Goal: Task Accomplishment & Management: Complete application form

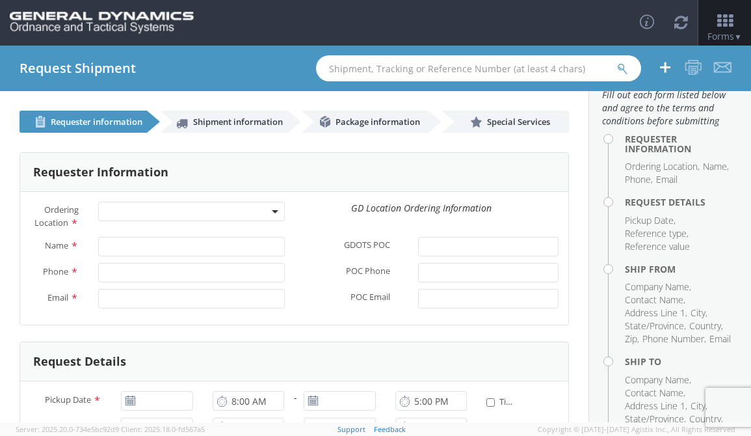
scroll to position [65, 0]
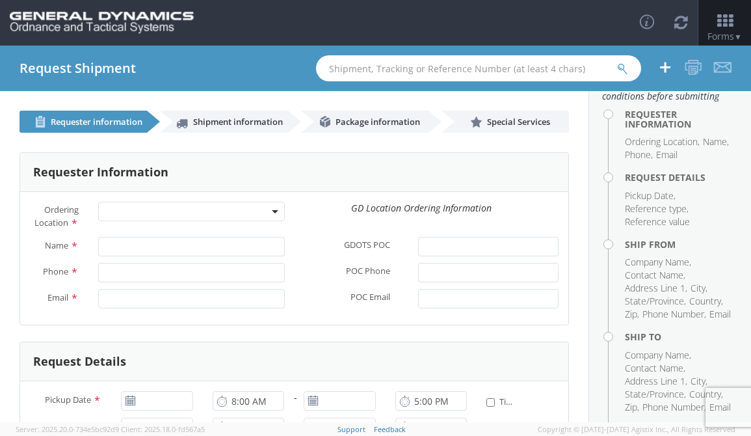
click at [274, 215] on span at bounding box center [275, 212] width 3 height 20
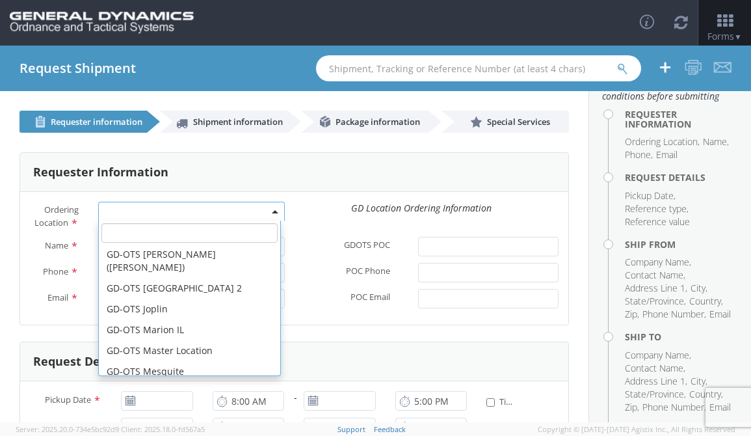
scroll to position [194, 0]
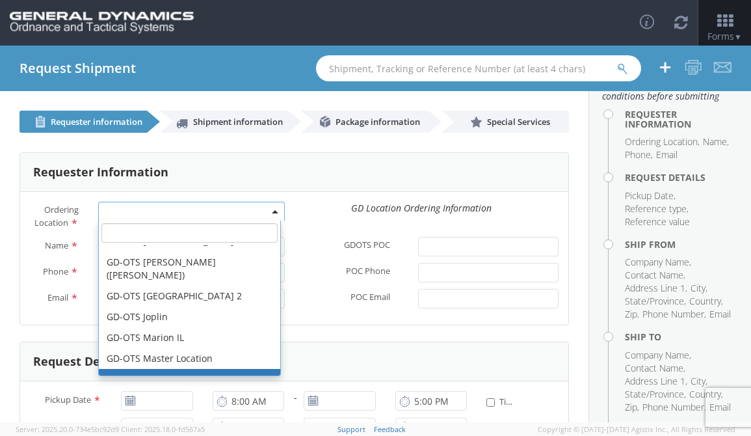
select select "64231"
type input "[EMAIL_ADDRESS][DOMAIN_NAME]"
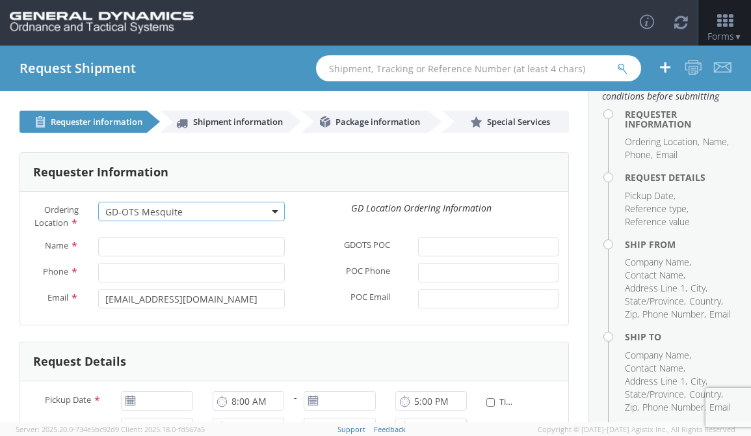
scroll to position [65, 0]
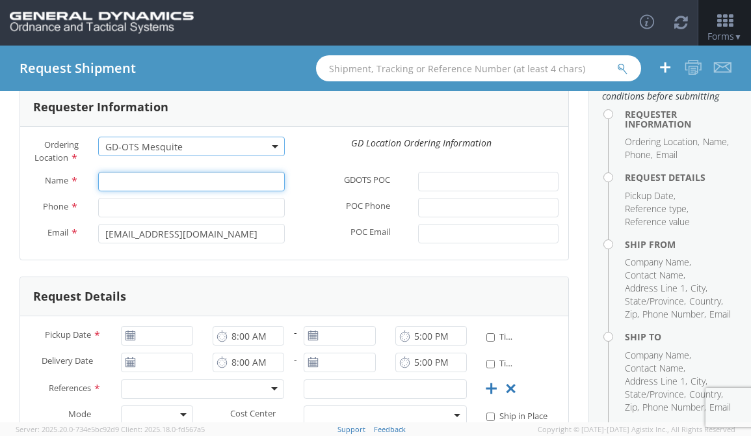
click at [162, 191] on input "Name *" at bounding box center [191, 182] width 186 height 20
click at [308, 177] on label "GDOTS POC *" at bounding box center [352, 180] width 114 height 17
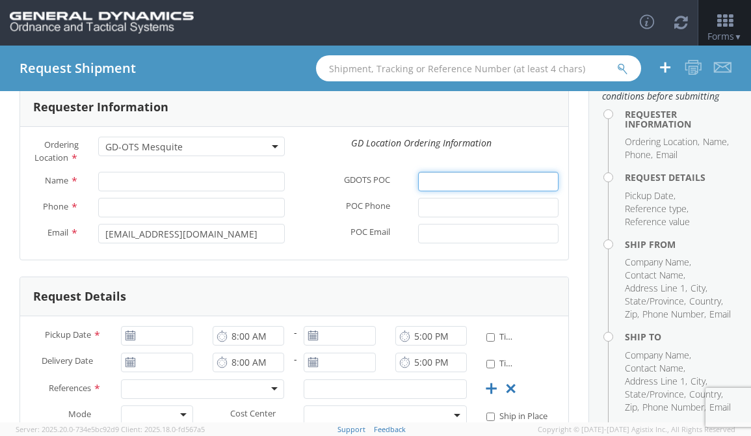
click at [418, 177] on input "GDOTS POC *" at bounding box center [488, 182] width 140 height 20
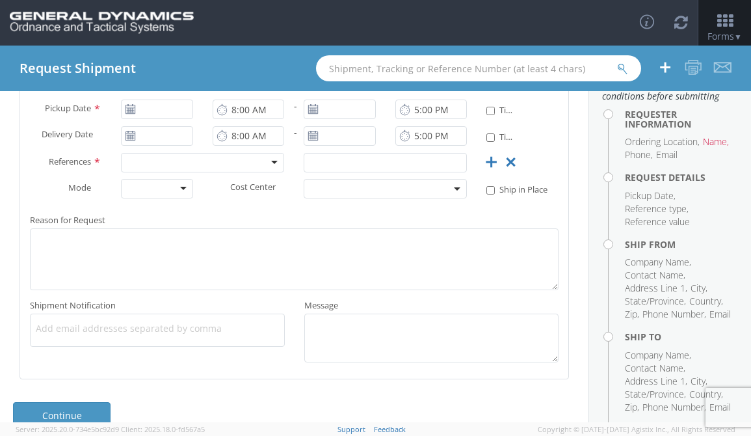
scroll to position [317, 0]
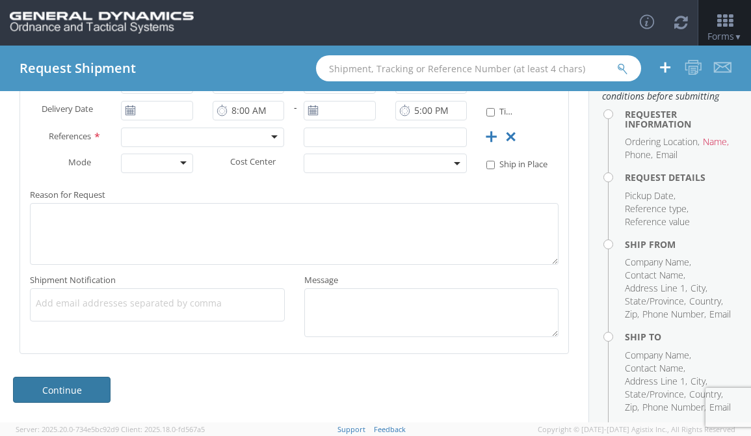
click at [55, 386] on link "Continue" at bounding box center [62, 390] width 98 height 26
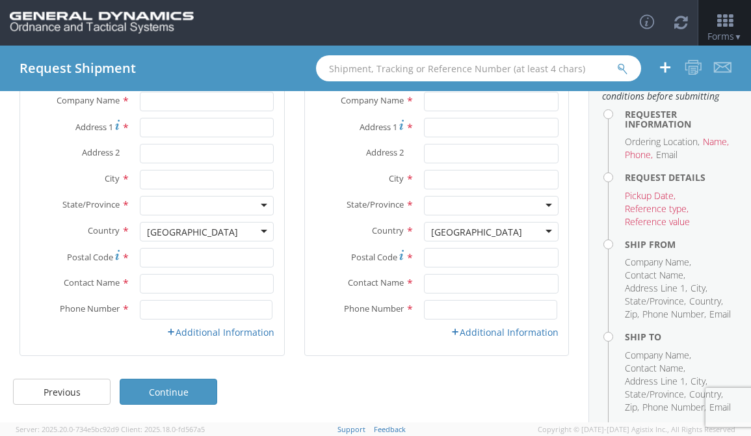
scroll to position [164, 0]
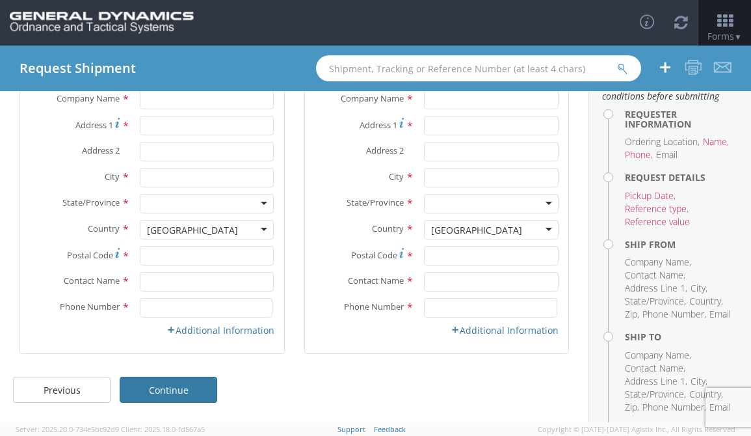
click at [174, 394] on link "Continue" at bounding box center [169, 390] width 98 height 26
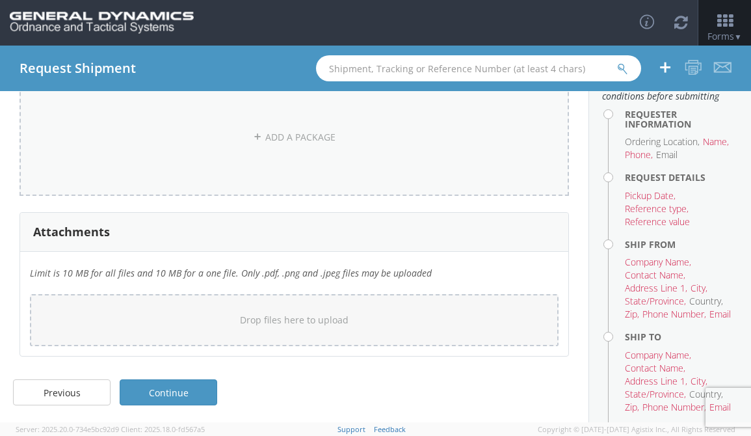
scroll to position [347, 0]
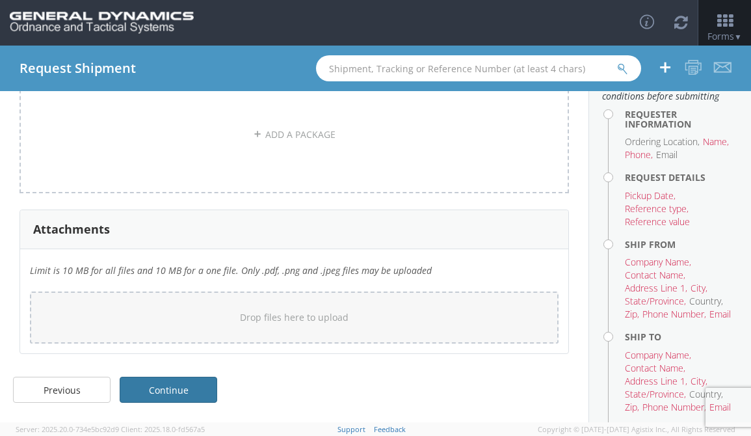
click at [178, 390] on link "Continue" at bounding box center [169, 390] width 98 height 26
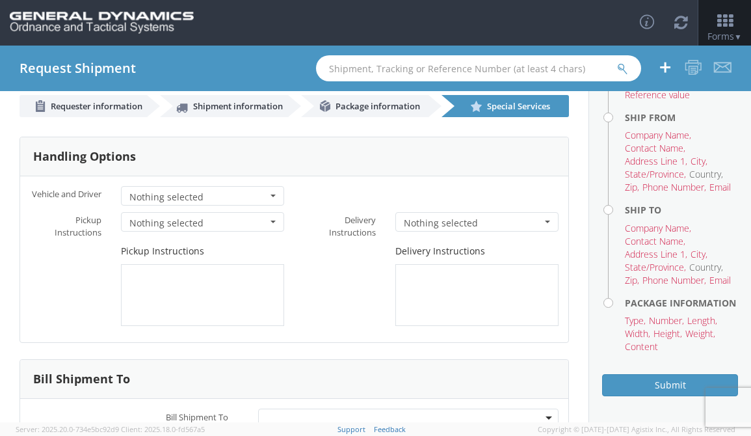
scroll to position [0, 0]
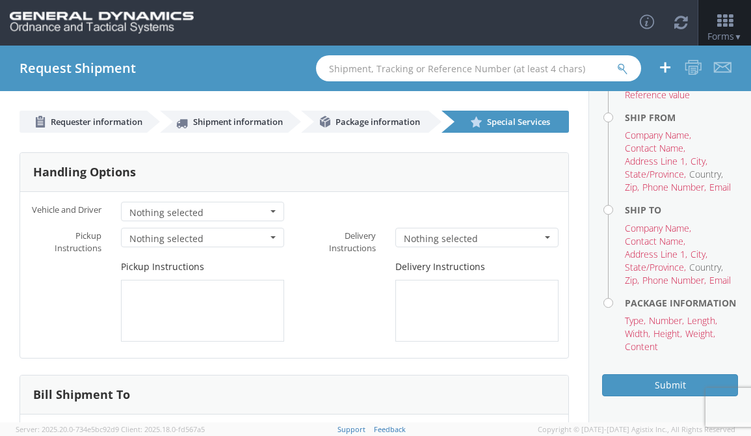
click at [263, 211] on button "Nothing selected" at bounding box center [202, 212] width 163 height 20
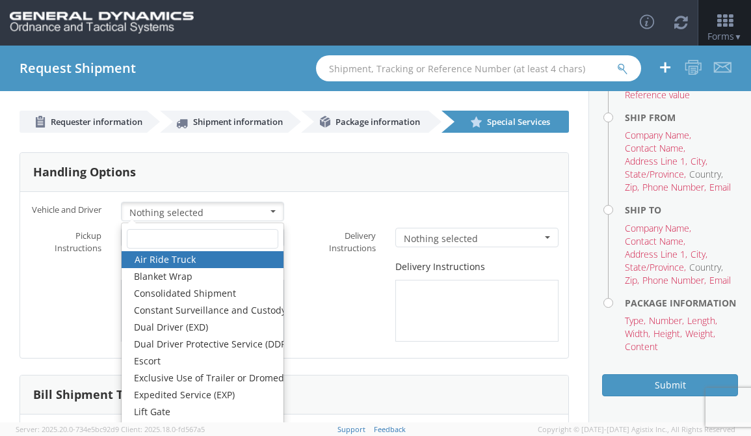
click at [323, 228] on div "* Vehicle and Driver Nothing selected Air Ride Truck Blanket Wrap Consolidated …" at bounding box center [294, 215] width 548 height 26
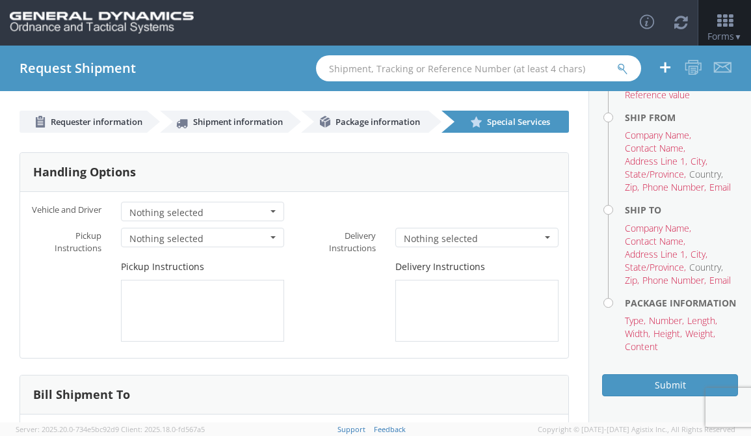
click at [271, 239] on span "button" at bounding box center [273, 237] width 5 height 3
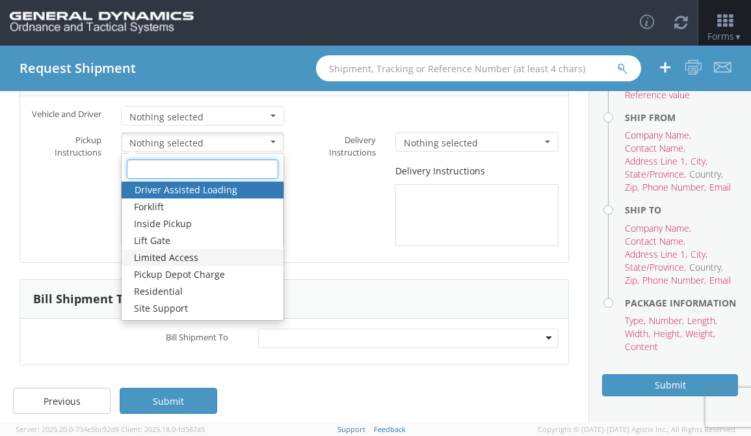
scroll to position [113, 0]
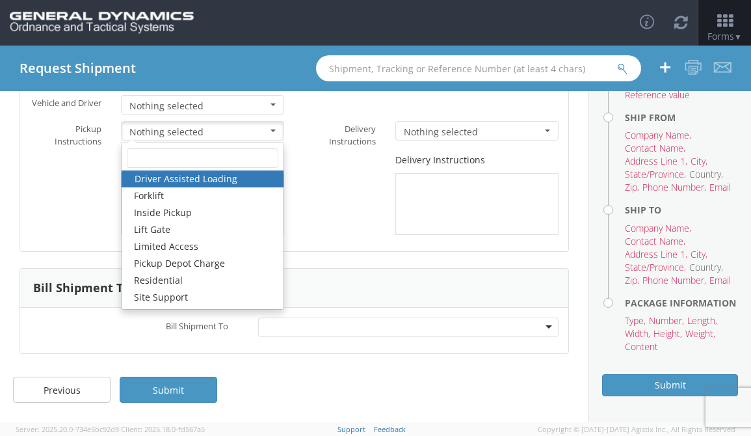
click at [331, 202] on div "Delivery Instructions" at bounding box center [432, 194] width 274 height 81
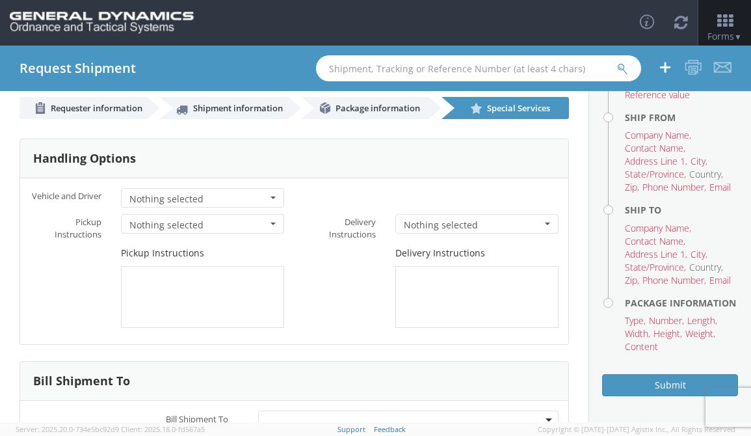
scroll to position [0, 0]
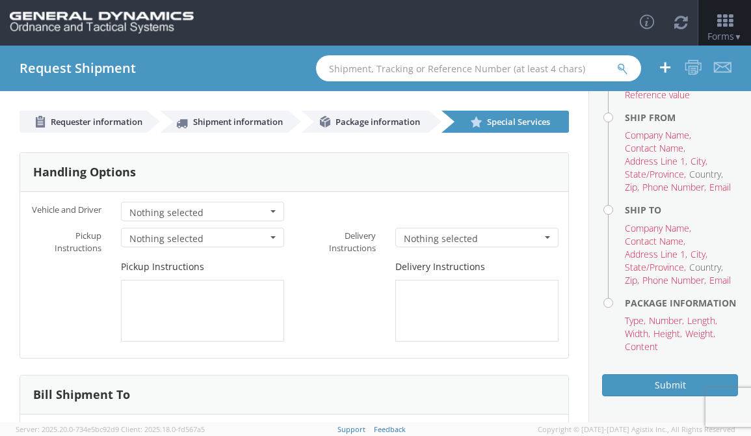
click at [426, 215] on div "* Vehicle and Driver Nothing selected Air Ride Truck Blanket Wrap Consolidated …" at bounding box center [294, 215] width 548 height 26
click at [421, 245] on span "Nothing selected" at bounding box center [473, 238] width 138 height 13
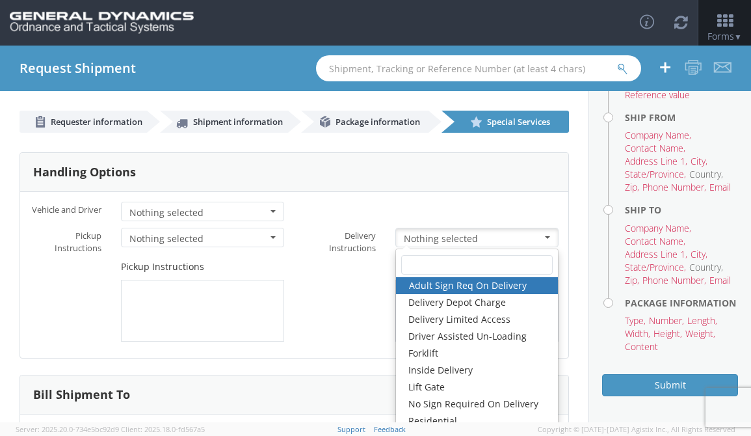
click at [321, 291] on div "Delivery Instructions" at bounding box center [432, 300] width 274 height 81
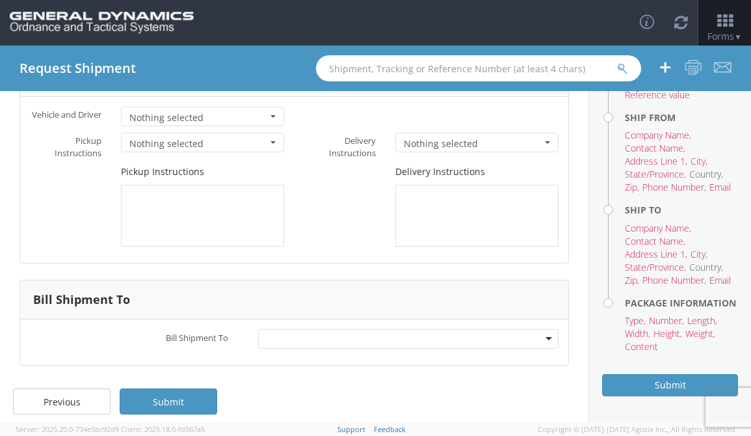
scroll to position [113, 0]
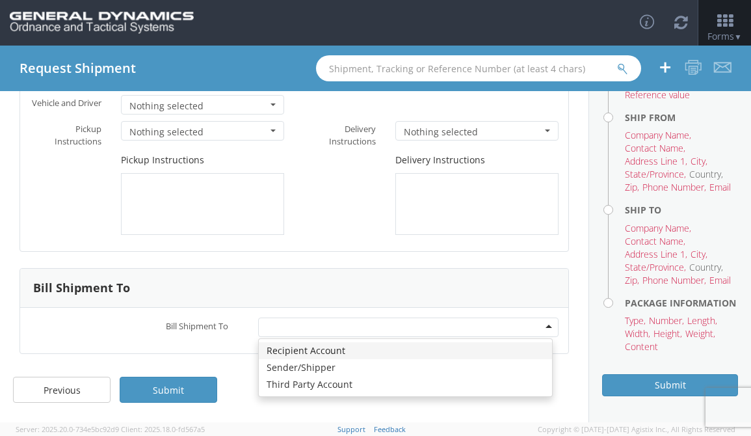
click at [336, 325] on div at bounding box center [408, 327] width 301 height 20
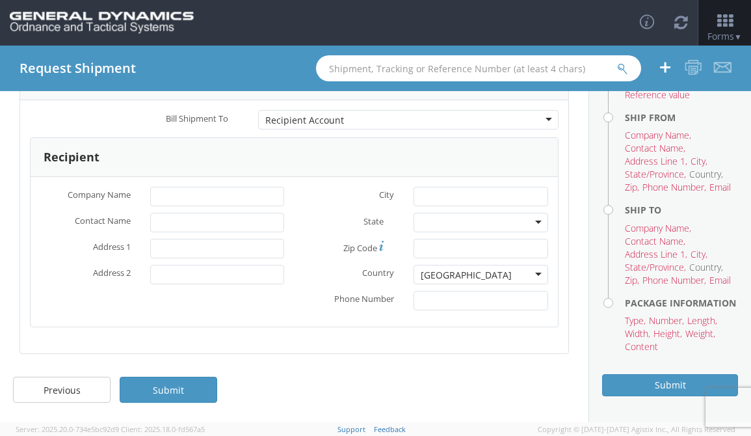
scroll to position [321, 0]
click at [228, 199] on input "* Company Name" at bounding box center [217, 197] width 135 height 20
click at [301, 185] on div "* Company Name * Contact Name * Address 1 * Address 2 * City State * [US_STATE]…" at bounding box center [295, 252] width 528 height 150
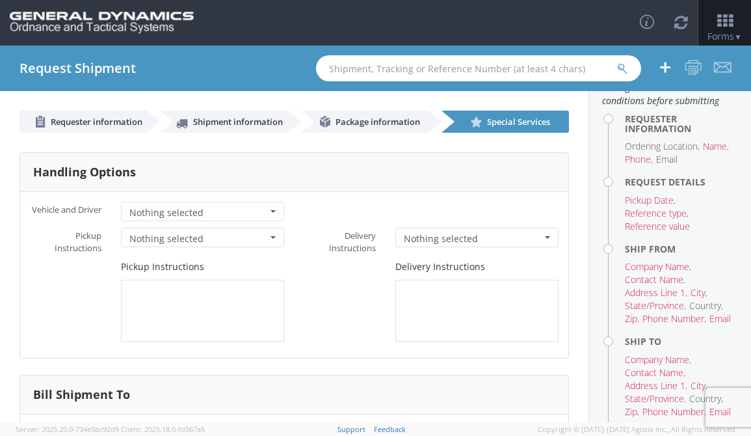
scroll to position [0, 0]
